Goal: Navigation & Orientation: Find specific page/section

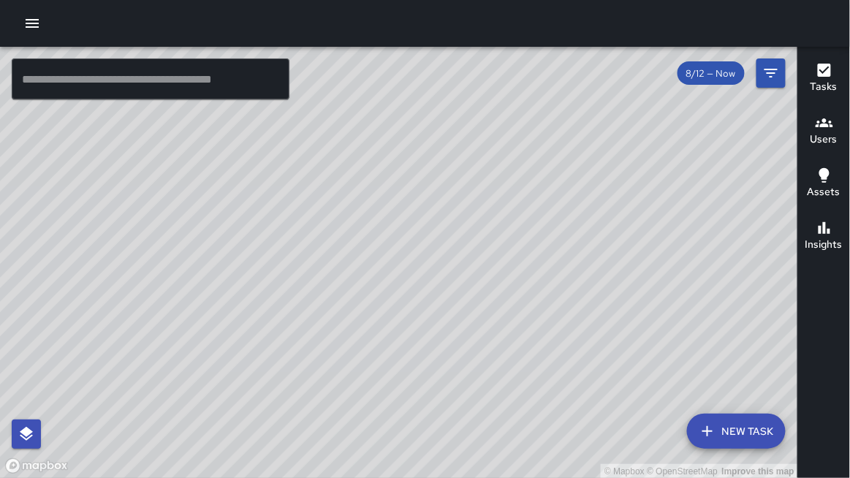
scroll to position [1647, 0]
drag, startPoint x: 86, startPoint y: 415, endPoint x: 29, endPoint y: 217, distance: 206.4
click at [28, 217] on div "© Mapbox © OpenStreetMap Improve this map" at bounding box center [399, 263] width 799 height 432
drag, startPoint x: 65, startPoint y: 315, endPoint x: 83, endPoint y: 365, distance: 52.7
click at [83, 365] on div "© Mapbox © OpenStreetMap Improve this map" at bounding box center [399, 263] width 799 height 432
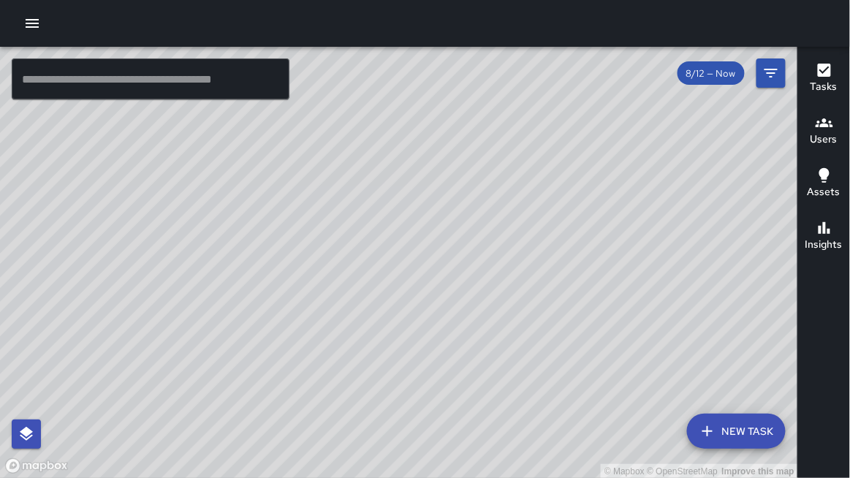
click at [147, 7] on div at bounding box center [425, 23] width 850 height 47
click at [257, 126] on div "© Mapbox © OpenStreetMap Improve this map" at bounding box center [399, 263] width 799 height 432
drag, startPoint x: 254, startPoint y: 142, endPoint x: 250, endPoint y: 166, distance: 24.4
click at [250, 166] on div "© Mapbox © OpenStreetMap Improve this map" at bounding box center [399, 263] width 799 height 432
drag, startPoint x: 409, startPoint y: 248, endPoint x: 511, endPoint y: 235, distance: 102.4
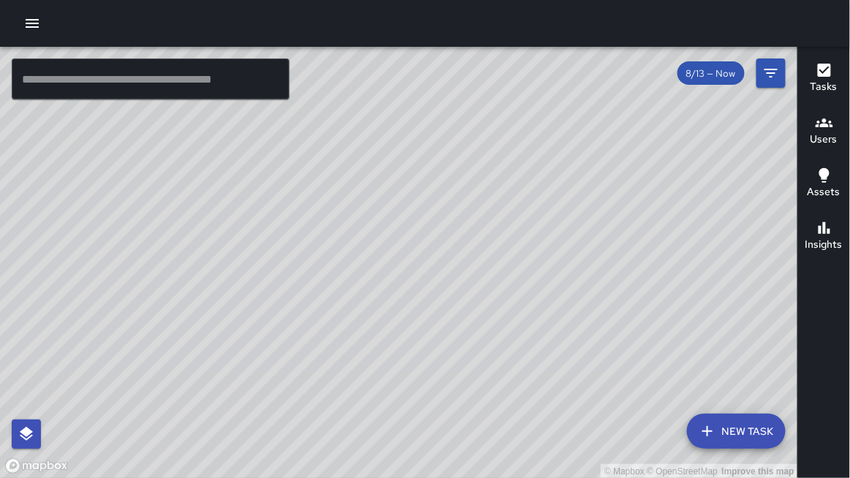
click at [511, 235] on div "© Mapbox © OpenStreetMap Improve this map" at bounding box center [399, 263] width 799 height 432
click at [511, 233] on div "© Mapbox © OpenStreetMap Improve this map" at bounding box center [399, 263] width 799 height 432
click at [510, 235] on div "© Mapbox © OpenStreetMap Improve this map" at bounding box center [399, 263] width 799 height 432
